Goal: Information Seeking & Learning: Learn about a topic

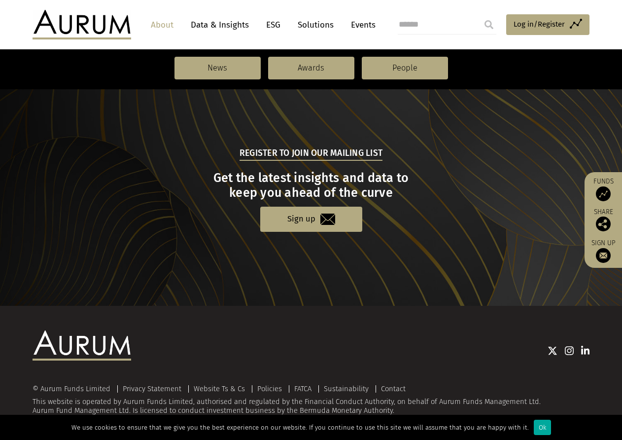
scroll to position [1037, 0]
click at [355, 297] on section "Register to join our mailing list Get the latest insights and data to keep you …" at bounding box center [311, 189] width 622 height 233
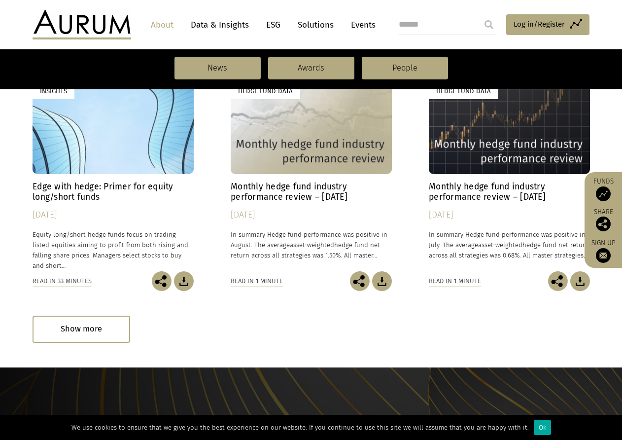
scroll to position [742, 0]
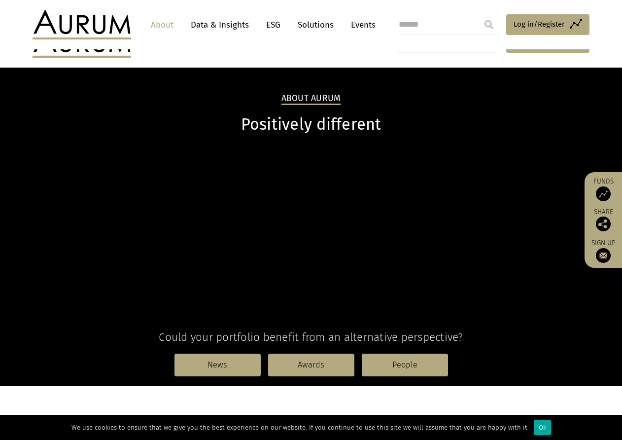
scroll to position [742, 0]
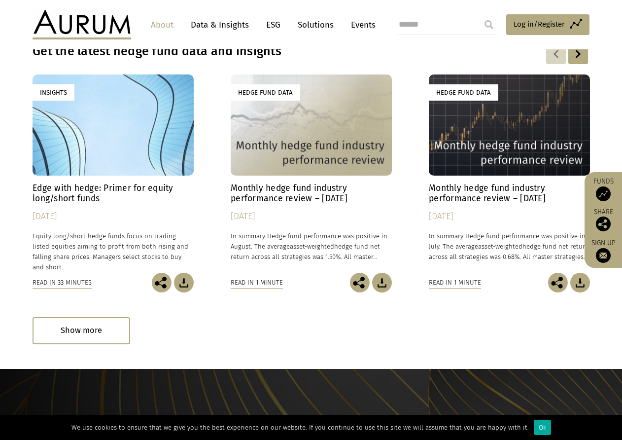
click at [490, 307] on div "Get the latest hedge fund data and insights Insights Edge with hedge: Primer fo…" at bounding box center [311, 194] width 557 height 300
drag, startPoint x: 41, startPoint y: 234, endPoint x: 39, endPoint y: 214, distance: 20.4
click at [41, 234] on p "Equity long/short hedge funds focus on trading listed equities aiming to profit…" at bounding box center [113, 252] width 161 height 42
